Goal: Task Accomplishment & Management: Manage account settings

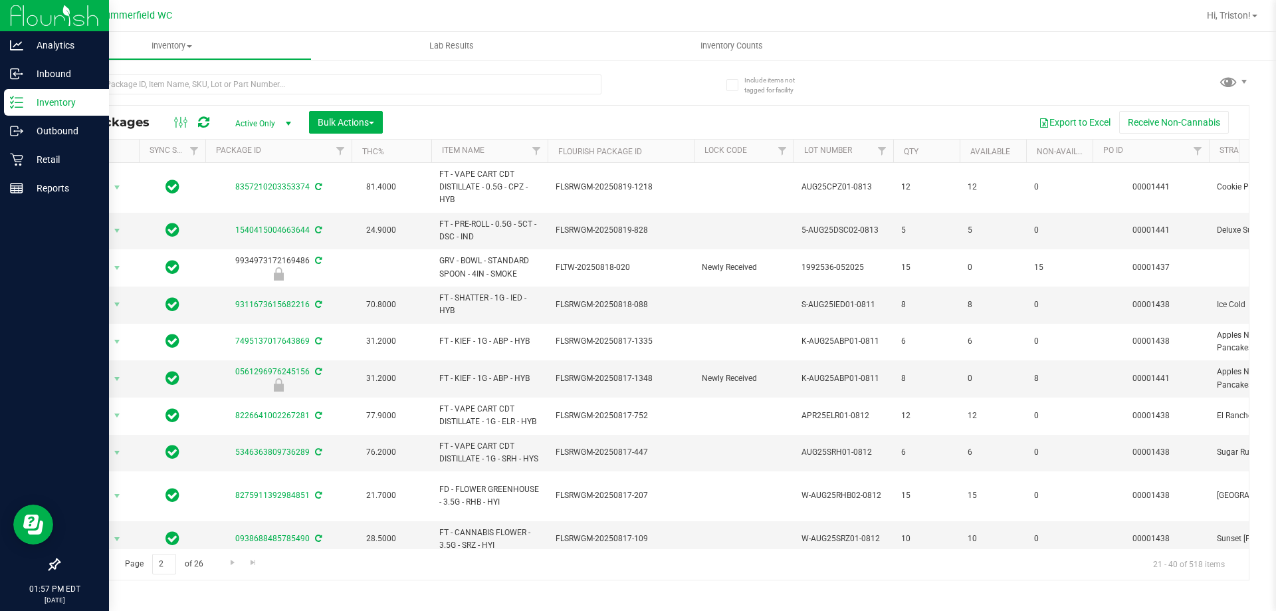
scroll to position [399, 0]
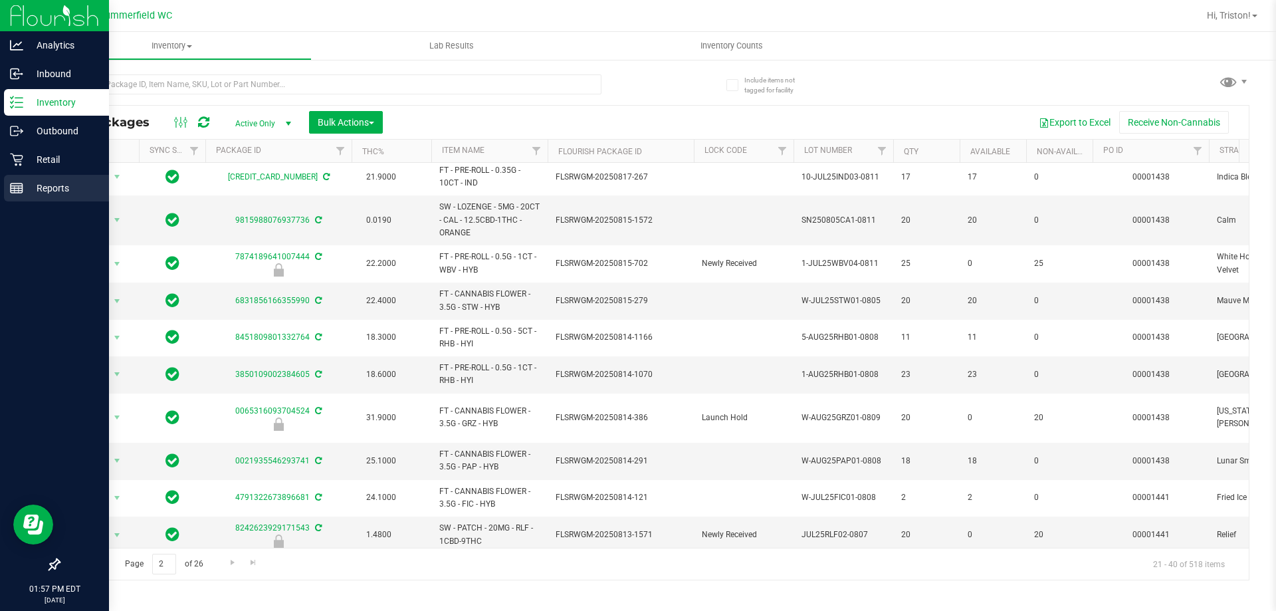
click at [66, 186] on p "Reports" at bounding box center [63, 188] width 80 height 16
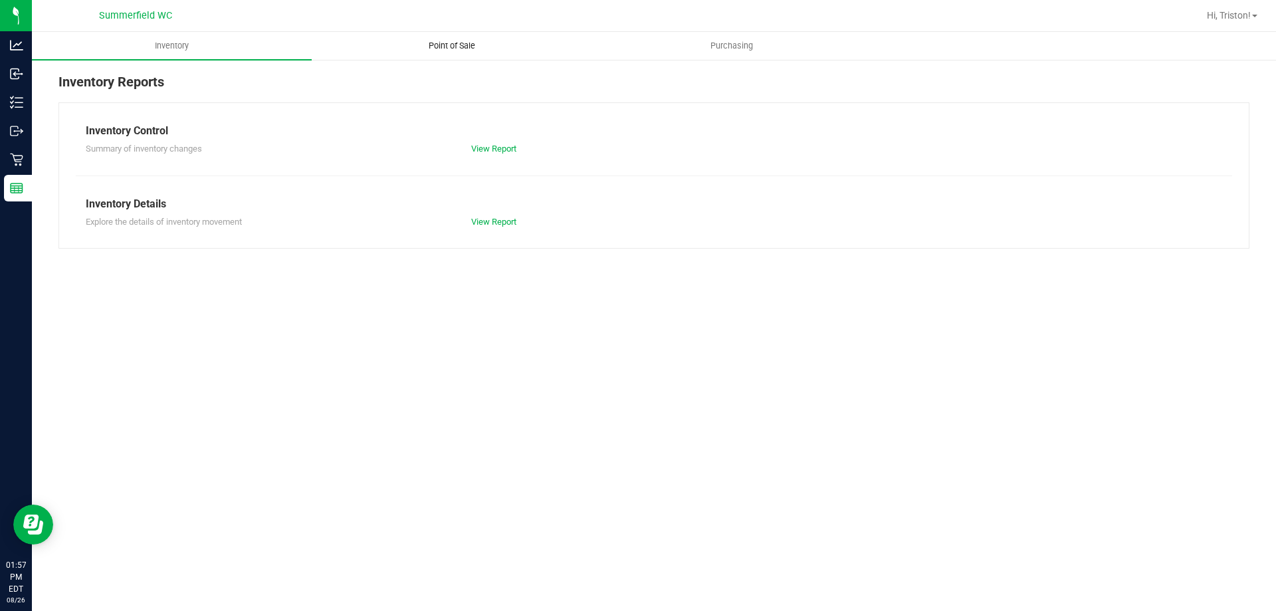
click at [460, 35] on uib-tab-heading "Point of Sale" at bounding box center [451, 46] width 278 height 27
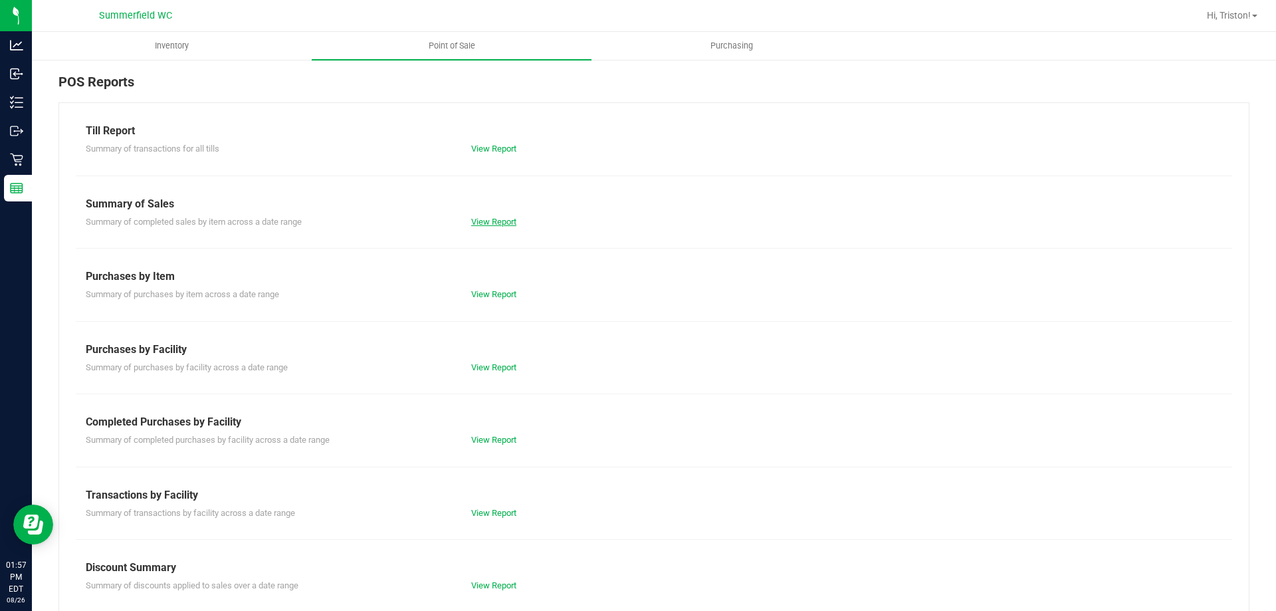
click at [498, 222] on link "View Report" at bounding box center [493, 222] width 45 height 10
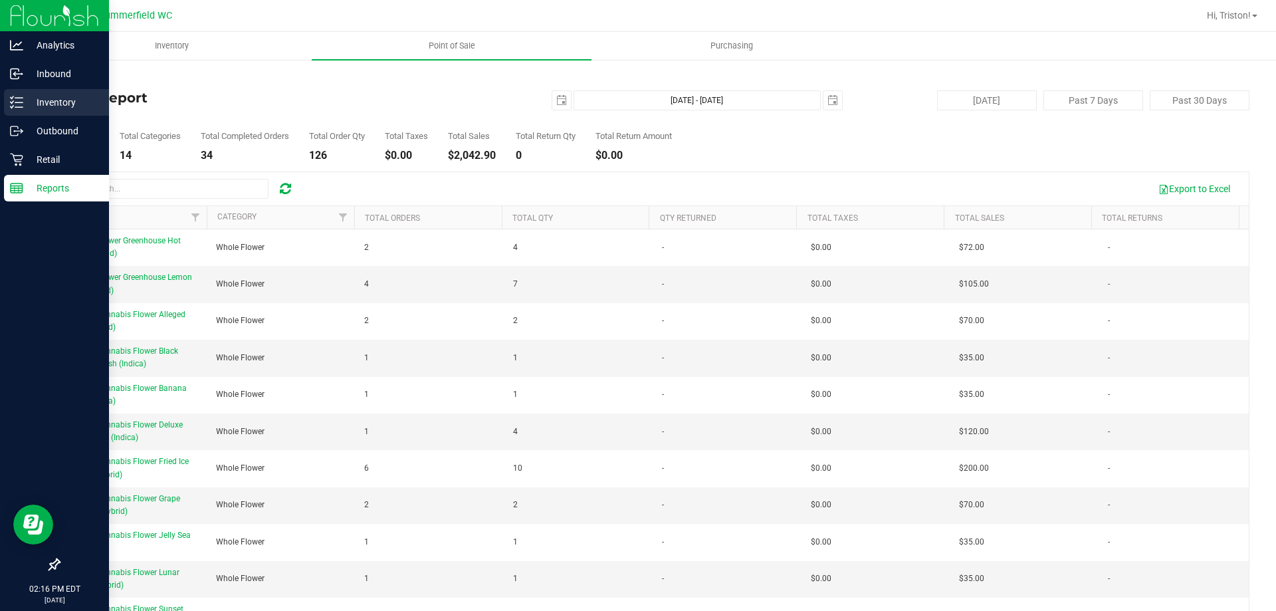
click at [14, 97] on icon at bounding box center [16, 102] width 13 height 13
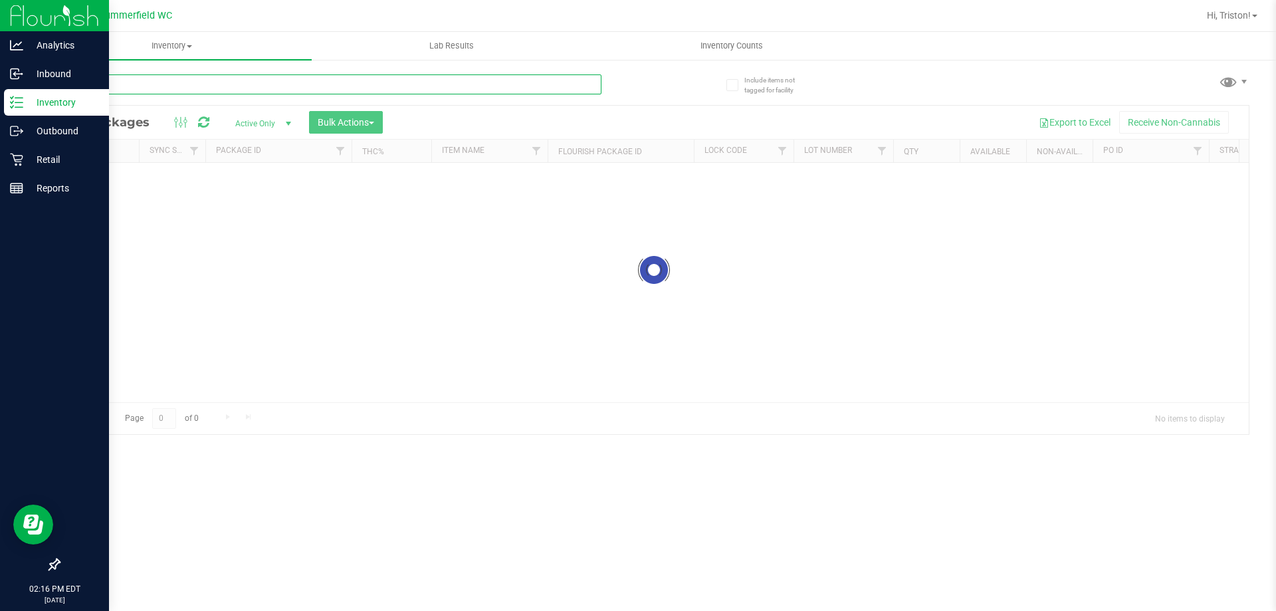
click at [236, 85] on input "text" at bounding box center [329, 84] width 543 height 20
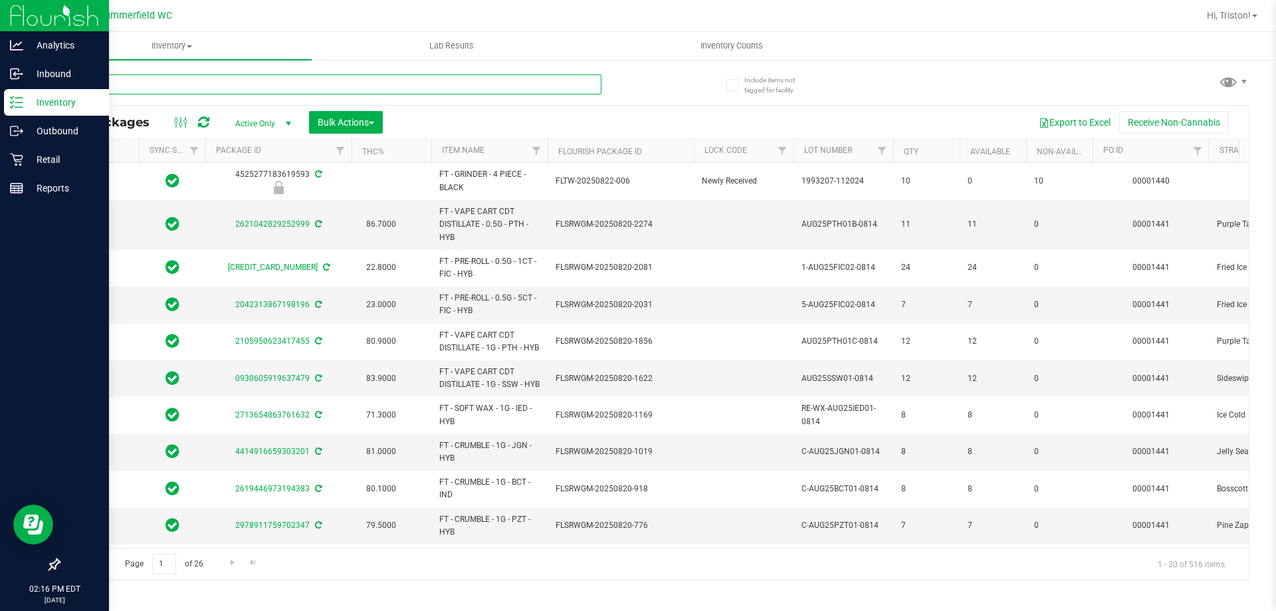
type input "gpe"
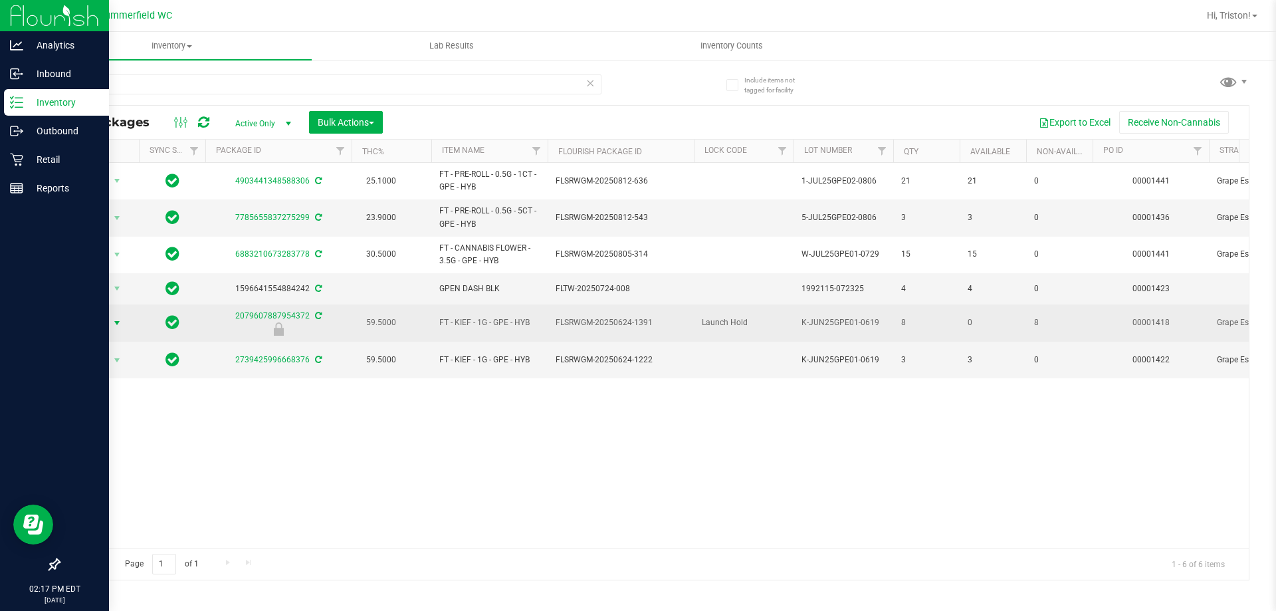
click at [117, 322] on span "select" at bounding box center [117, 323] width 11 height 11
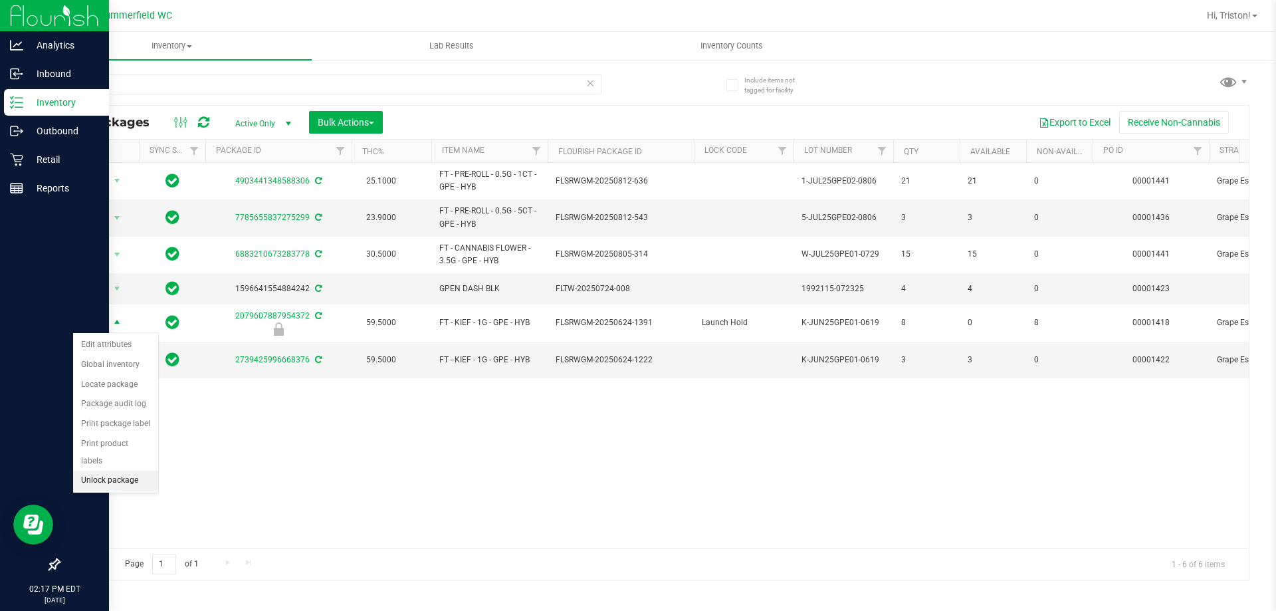
click at [127, 470] on li "Unlock package" at bounding box center [115, 480] width 85 height 20
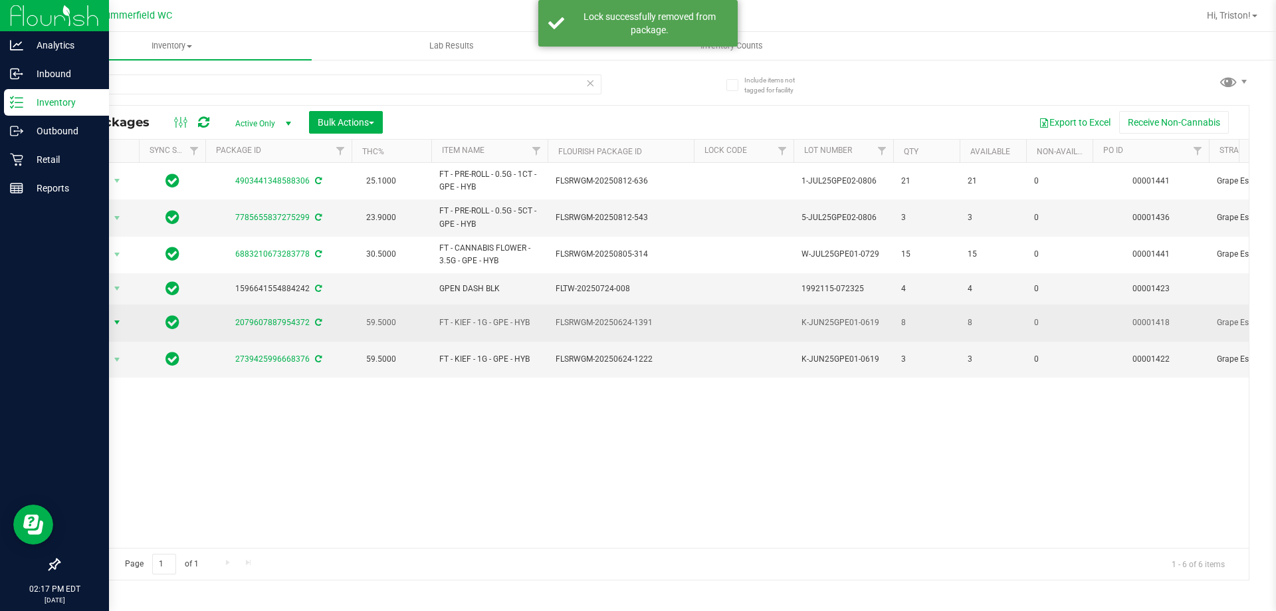
click at [99, 318] on span "Action" at bounding box center [90, 322] width 36 height 19
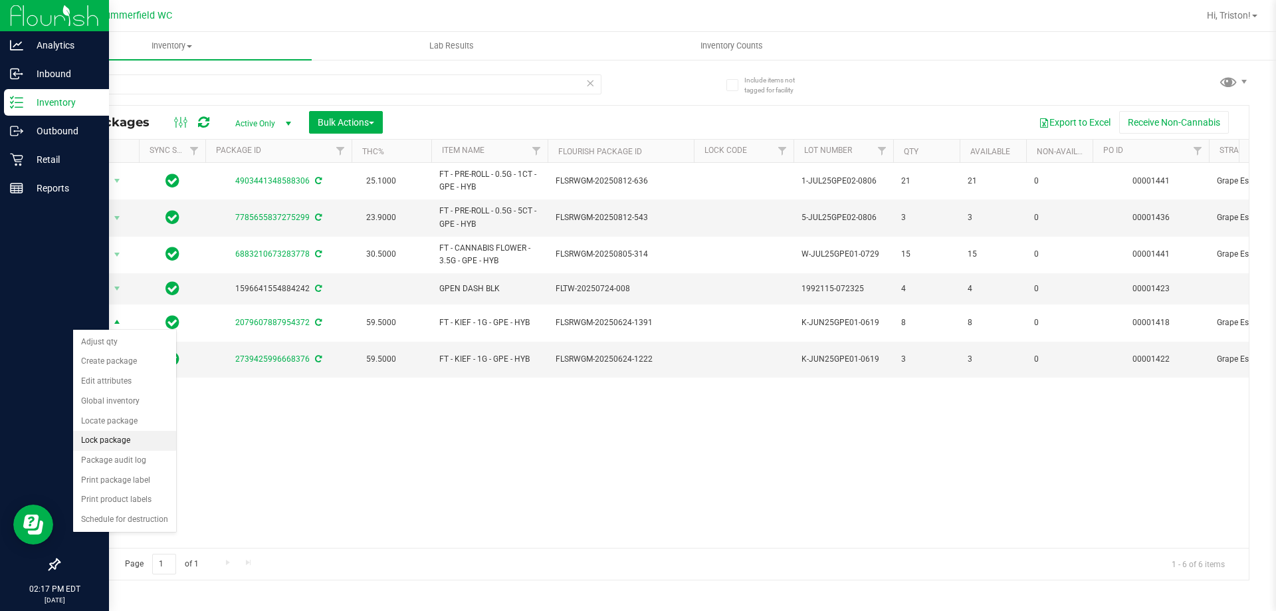
click at [118, 442] on li "Lock package" at bounding box center [124, 441] width 103 height 20
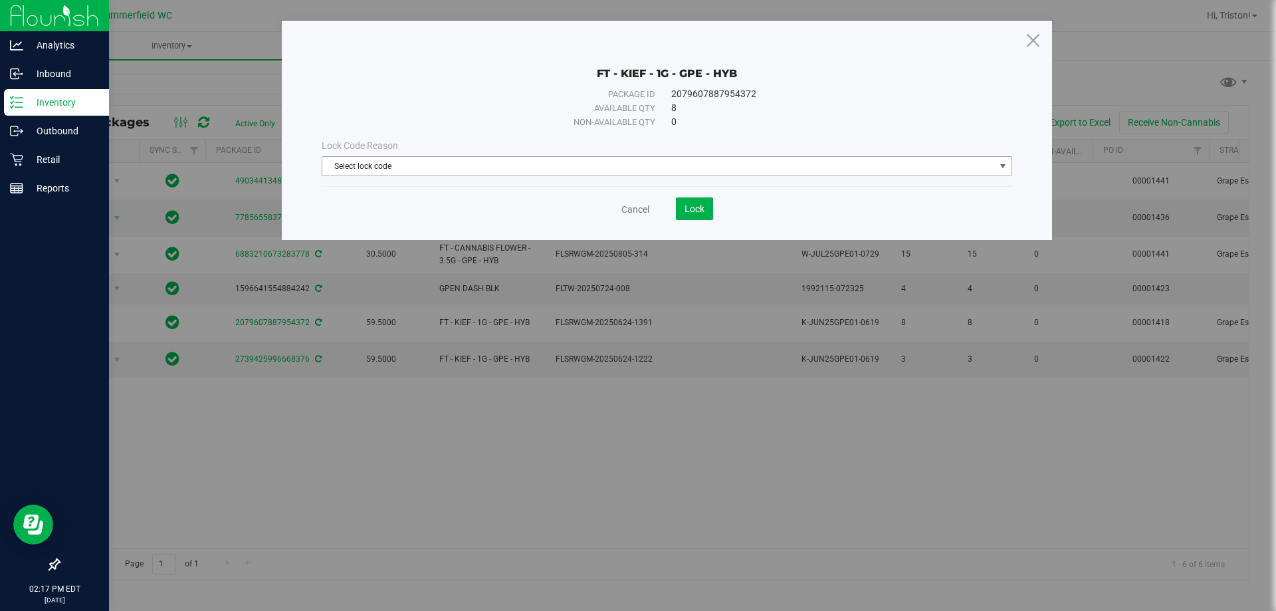
click at [559, 166] on span "Select lock code" at bounding box center [658, 166] width 672 height 19
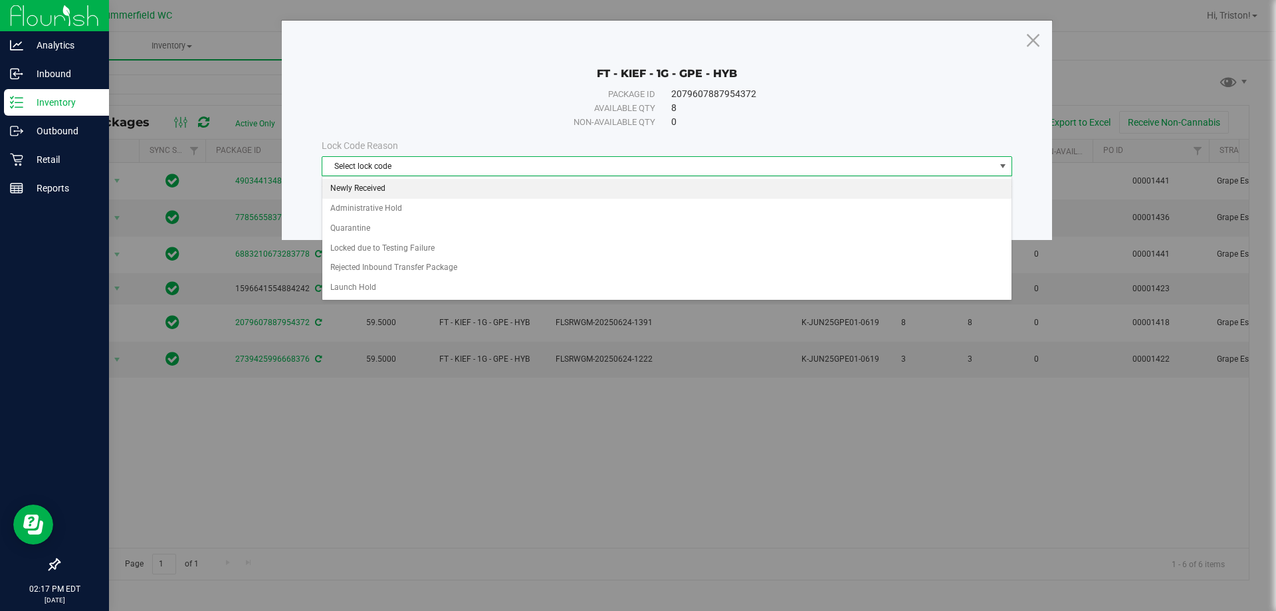
click at [389, 186] on li "Newly Received" at bounding box center [666, 189] width 689 height 20
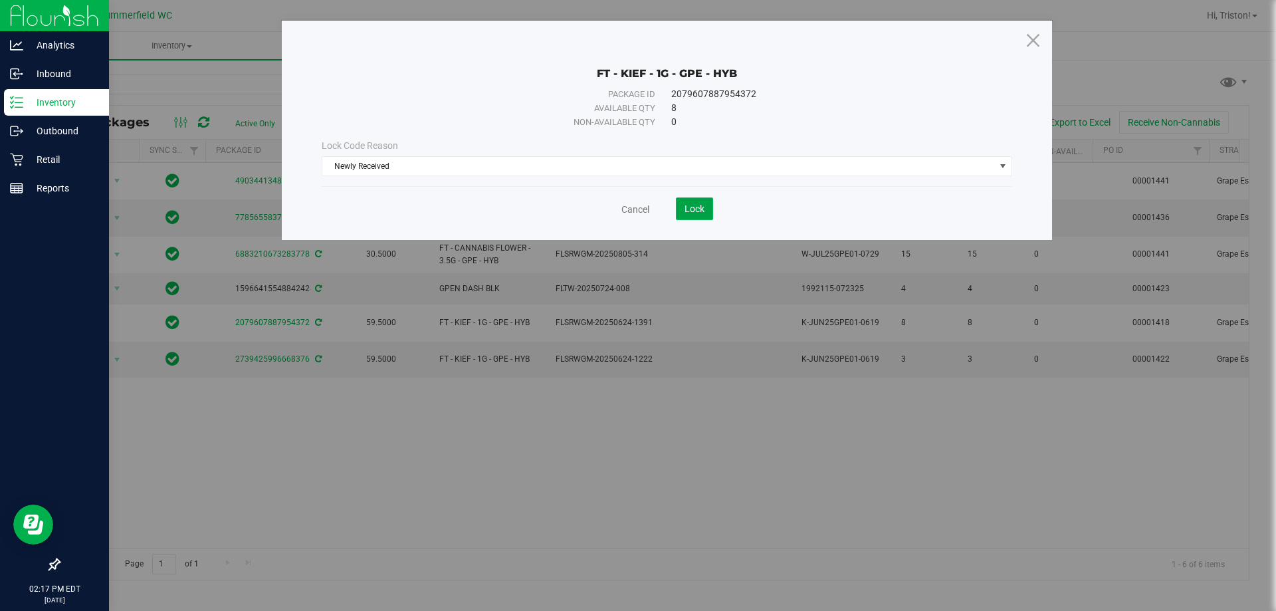
click at [698, 212] on span "Lock" at bounding box center [694, 208] width 20 height 11
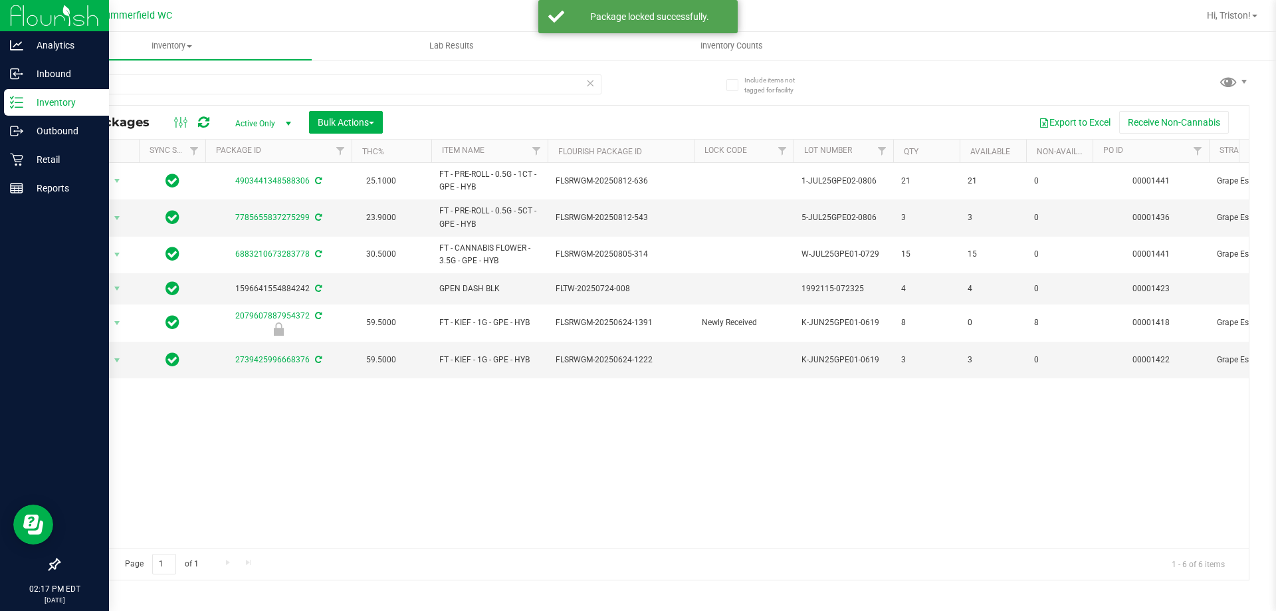
click at [744, 427] on div "Action Action Adjust qty Create package Edit attributes Global inventory Locate…" at bounding box center [653, 355] width 1189 height 385
click at [732, 418] on div "Action Action Adjust qty Create package Edit attributes Global inventory Locate…" at bounding box center [653, 355] width 1189 height 385
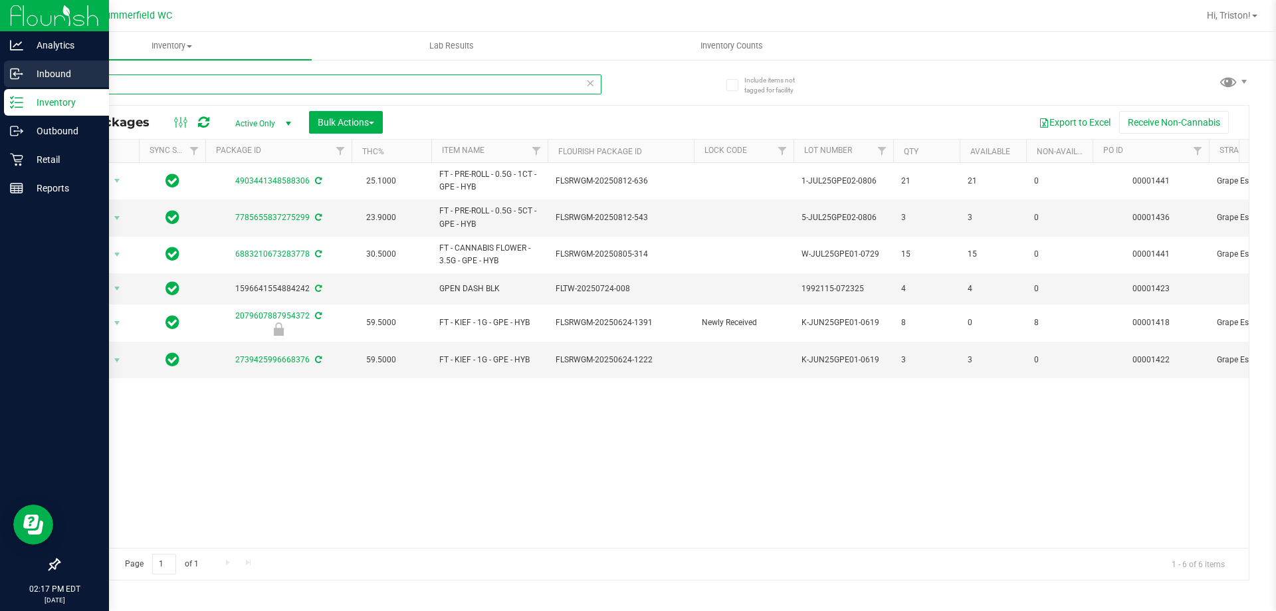
drag, startPoint x: 151, startPoint y: 79, endPoint x: 0, endPoint y: 80, distance: 151.5
click at [0, 80] on div "Analytics Inbound Inventory Outbound Retail Reports 02:17 PM EDT [DATE] 08/26 […" at bounding box center [638, 305] width 1276 height 611
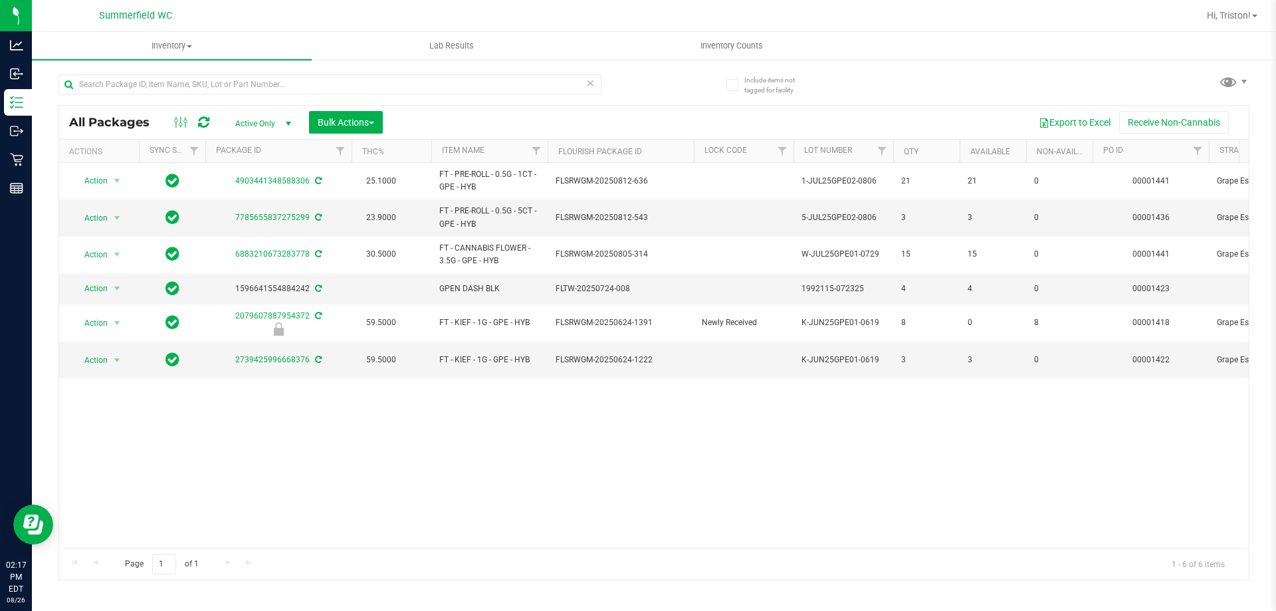
click at [300, 490] on div "Action Action Adjust qty Create package Edit attributes Global inventory Locate…" at bounding box center [653, 355] width 1189 height 385
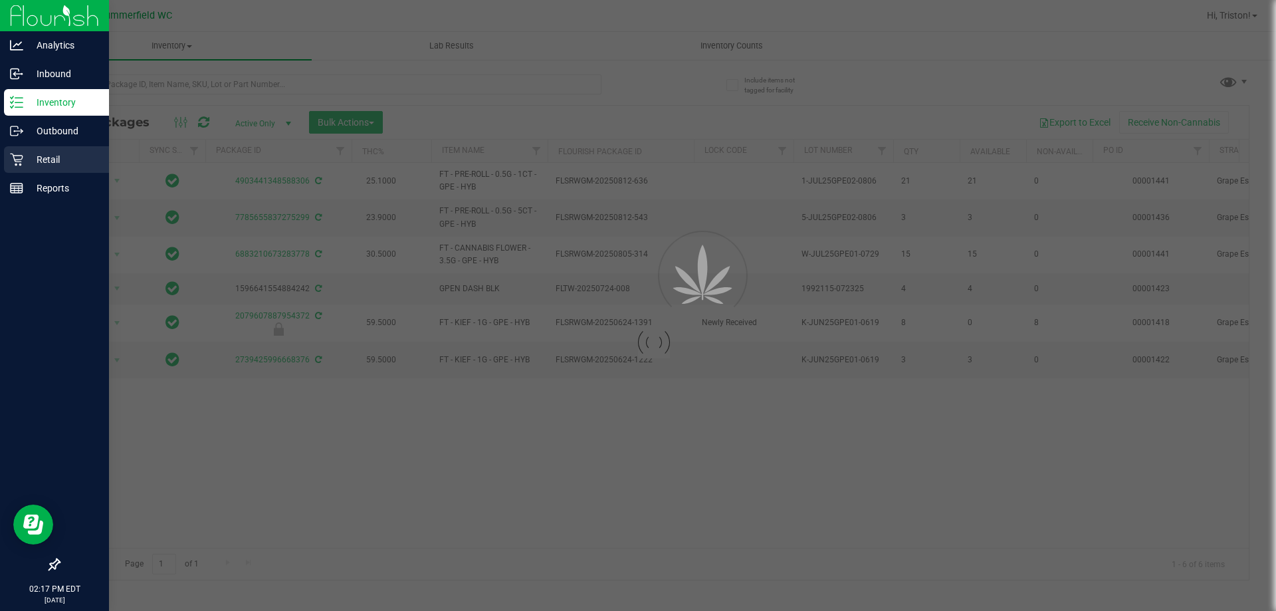
click at [26, 155] on p "Retail" at bounding box center [63, 159] width 80 height 16
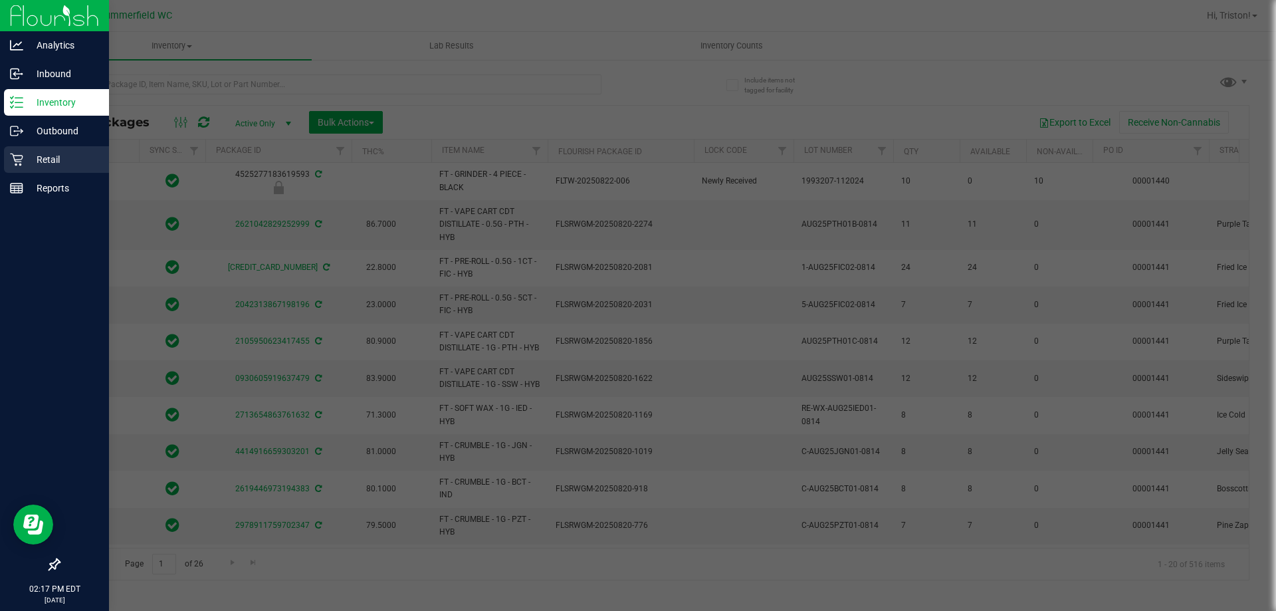
click at [27, 155] on p "Retail" at bounding box center [63, 159] width 80 height 16
type input "[DATE]"
click at [27, 155] on p "Retail" at bounding box center [63, 159] width 80 height 16
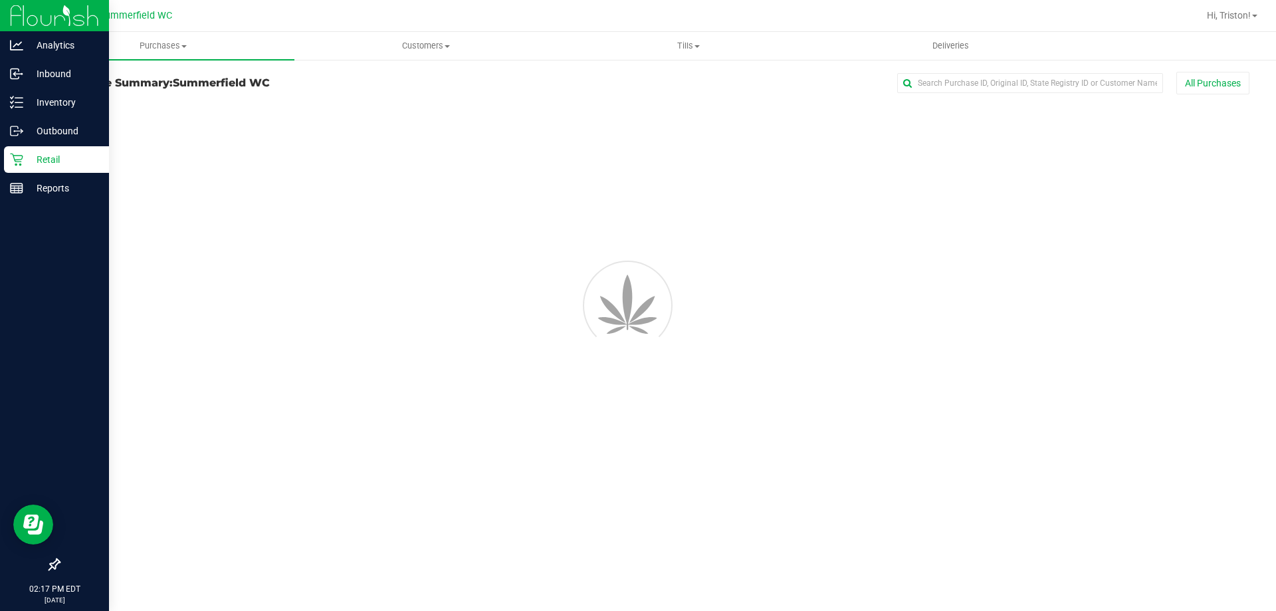
click at [27, 155] on p "Retail" at bounding box center [63, 159] width 80 height 16
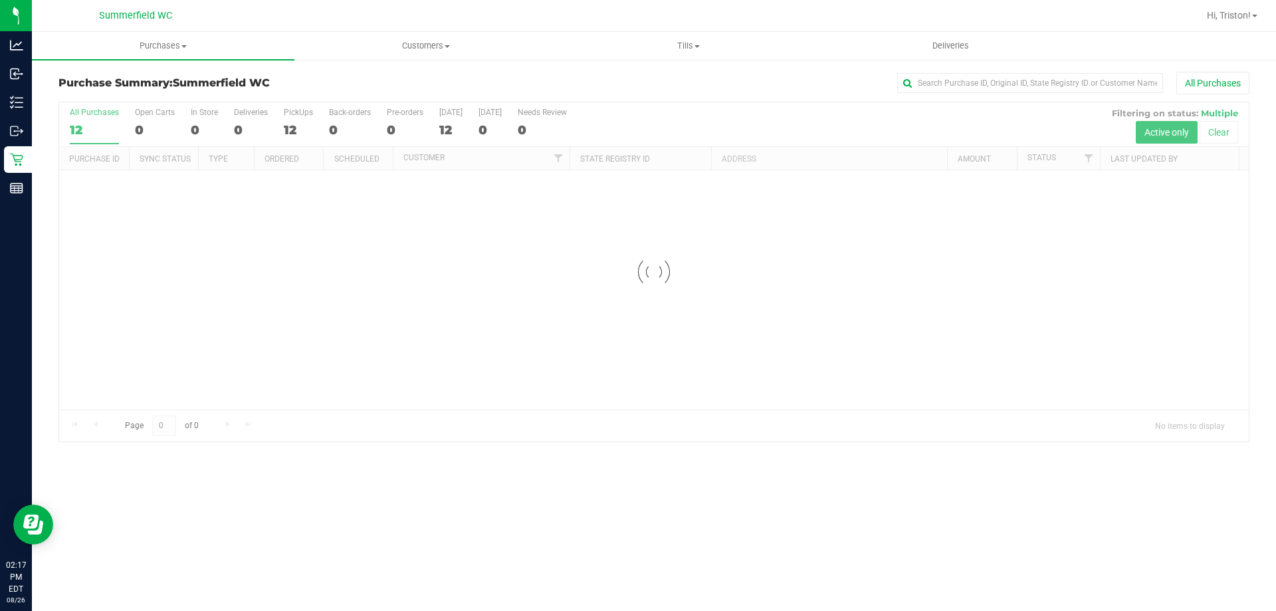
click at [634, 88] on div "All Purchases" at bounding box center [852, 83] width 794 height 23
